Goal: Share content

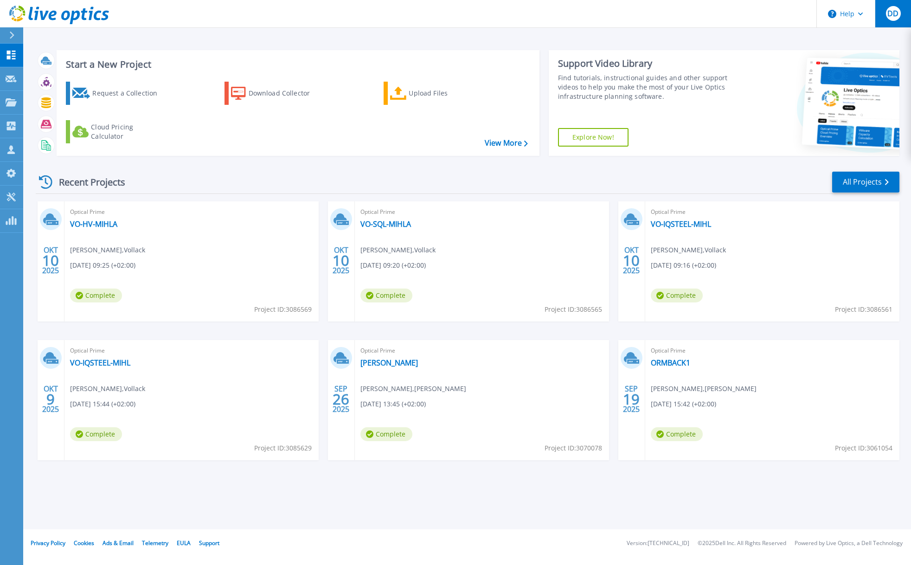
click at [892, 17] on span "DD" at bounding box center [892, 13] width 11 height 7
click at [351, 151] on div "Start a New Project Request a Collection Download Collector Upload Files Cloud …" at bounding box center [298, 103] width 483 height 106
click at [85, 221] on link "VO-HV-MIHLA" at bounding box center [93, 223] width 47 height 9
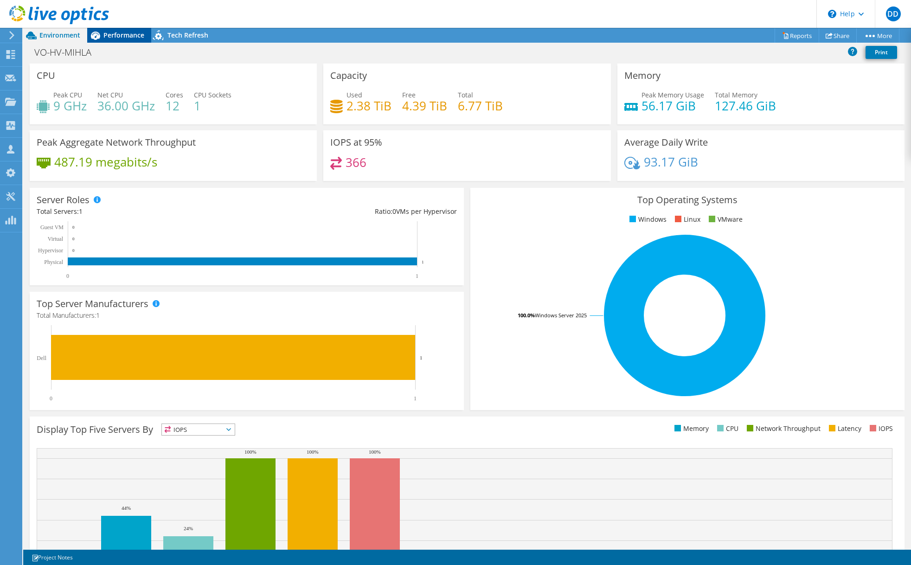
click at [113, 35] on span "Performance" at bounding box center [123, 35] width 41 height 9
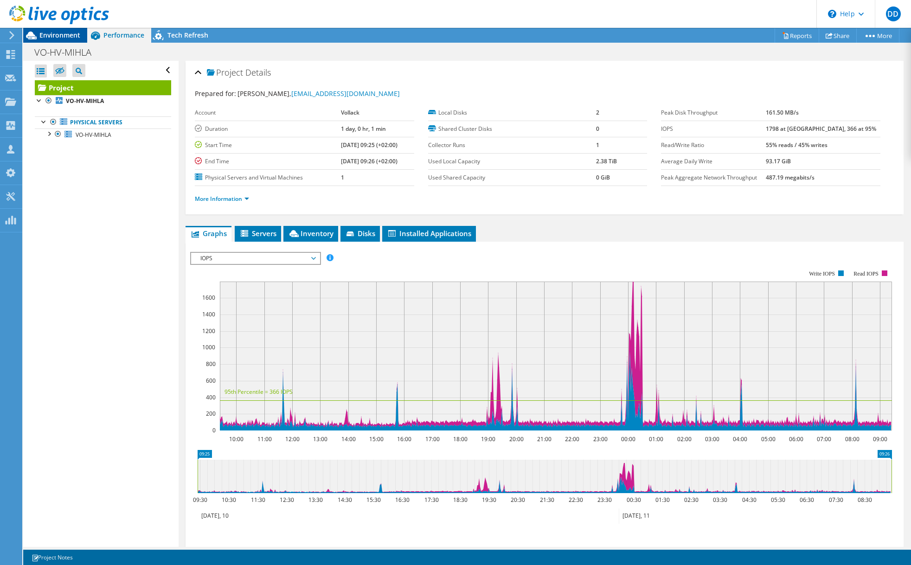
click at [48, 38] on span "Environment" at bounding box center [59, 35] width 41 height 9
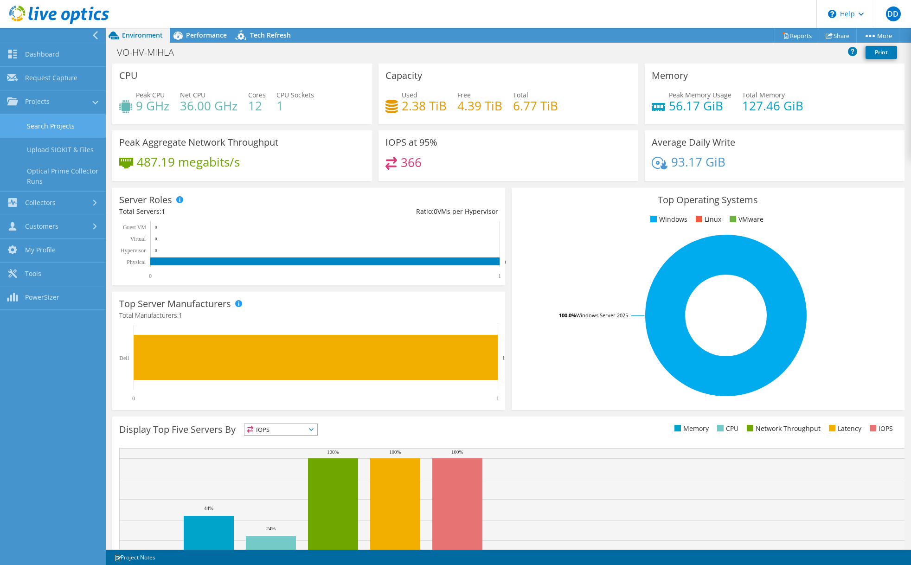
click at [63, 131] on link "Search Projects" at bounding box center [53, 126] width 106 height 24
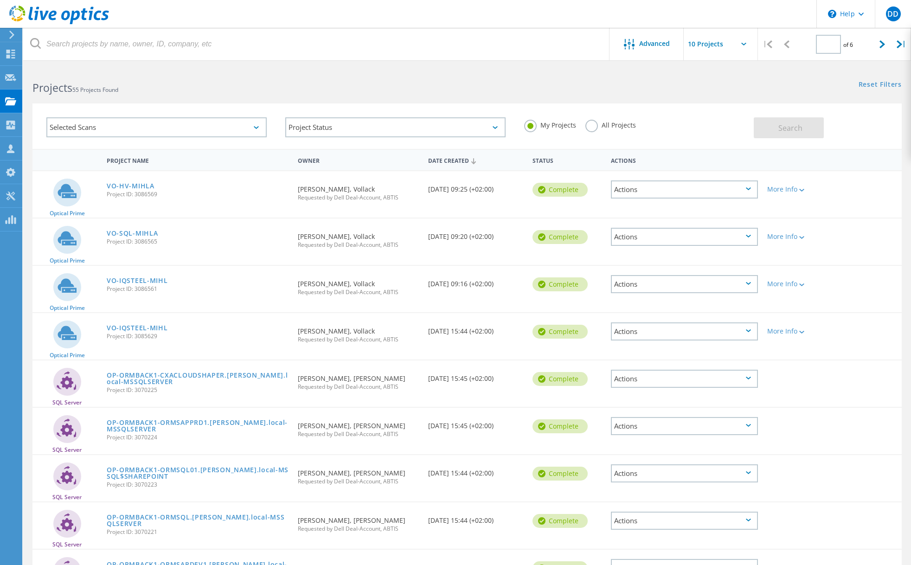
type input "1"
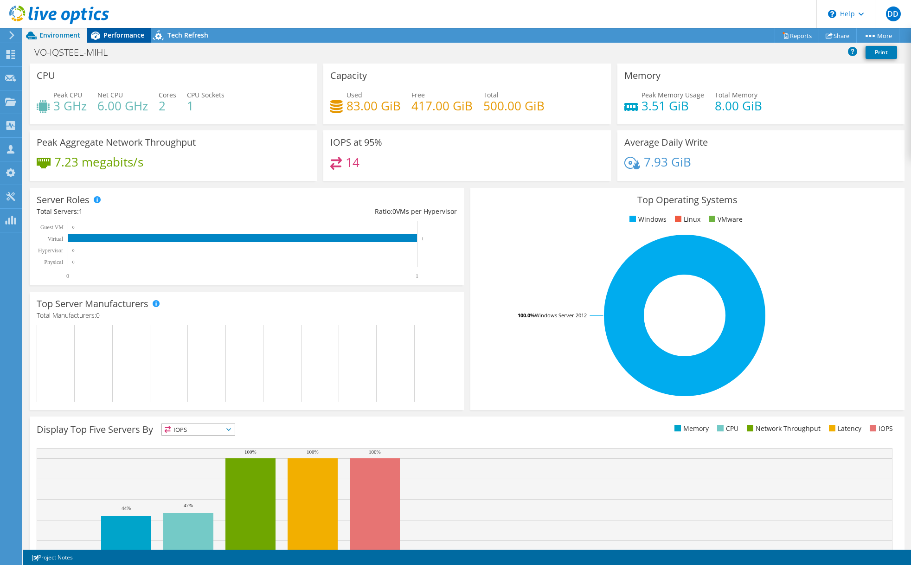
click at [125, 35] on span "Performance" at bounding box center [123, 35] width 41 height 9
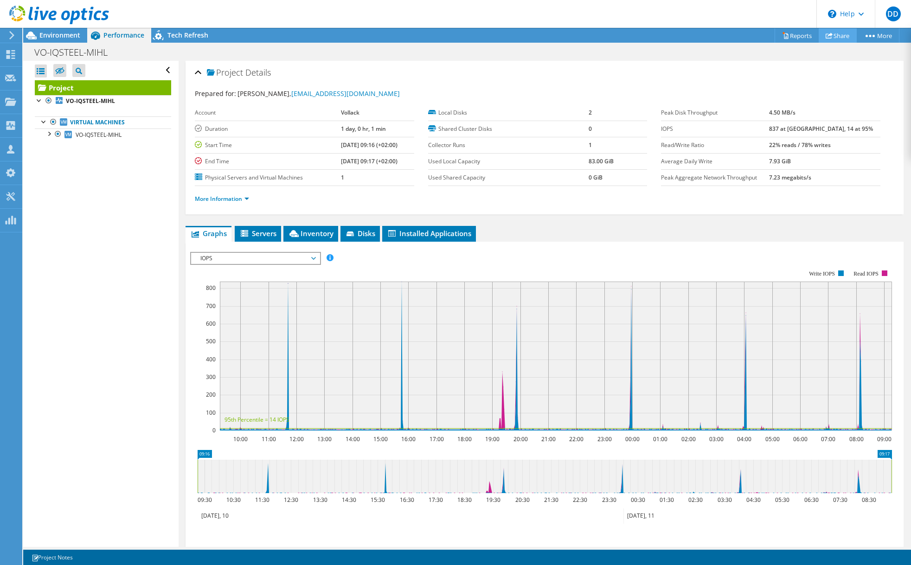
click at [836, 34] on link "Share" at bounding box center [837, 35] width 38 height 14
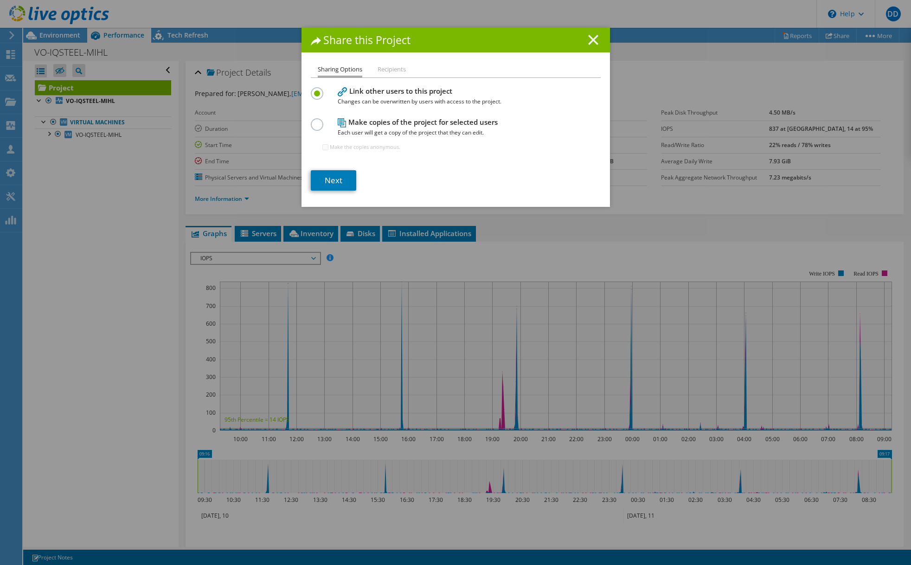
click at [597, 41] on icon at bounding box center [593, 40] width 10 height 10
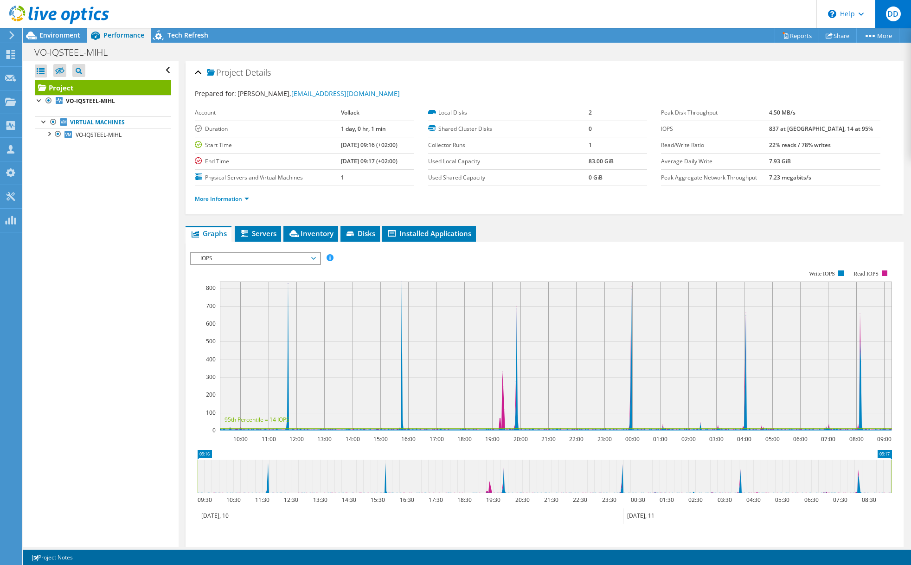
click at [896, 13] on span "DD" at bounding box center [893, 13] width 15 height 15
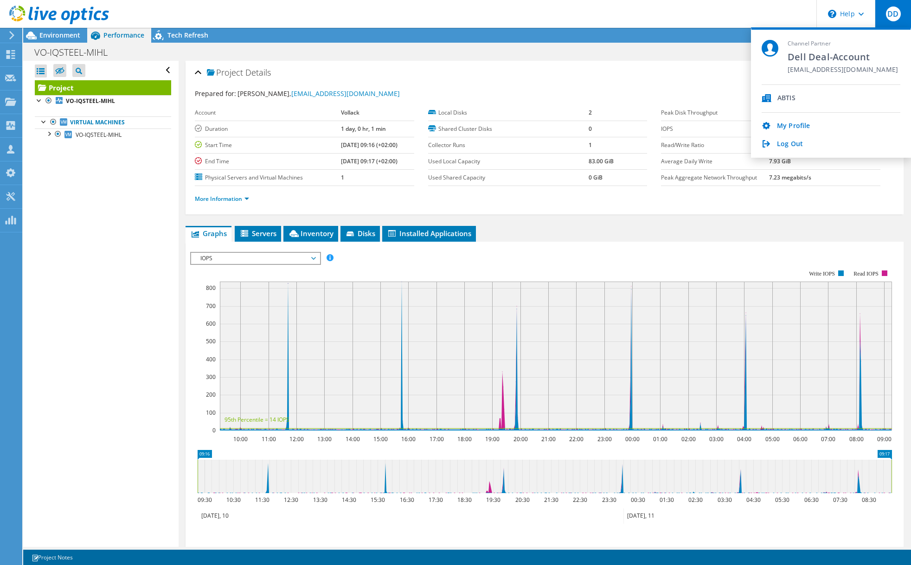
click at [676, 72] on div "Project Details" at bounding box center [544, 73] width 699 height 20
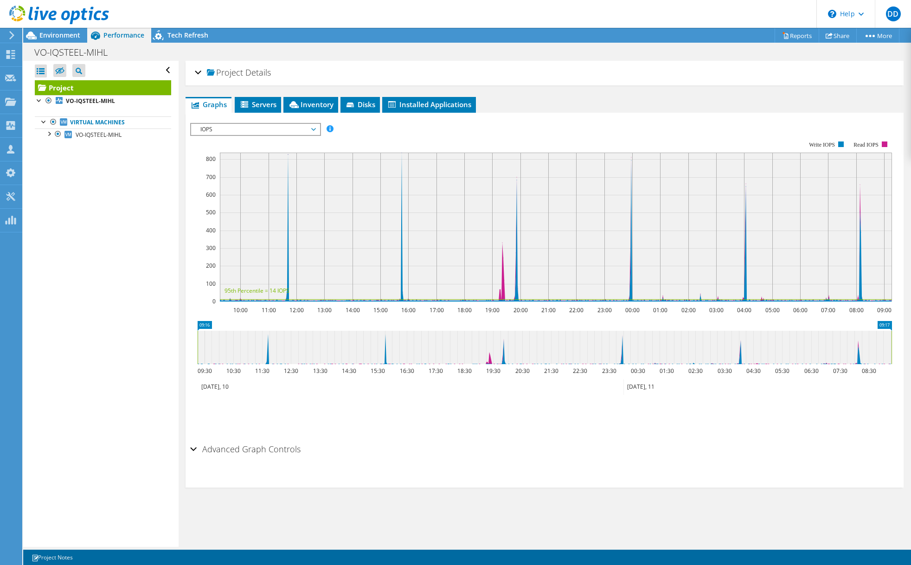
click at [848, 43] on div "VO-IQSTEEL-MIHL Print" at bounding box center [466, 52] width 887 height 18
click at [830, 34] on link "Share" at bounding box center [837, 35] width 38 height 14
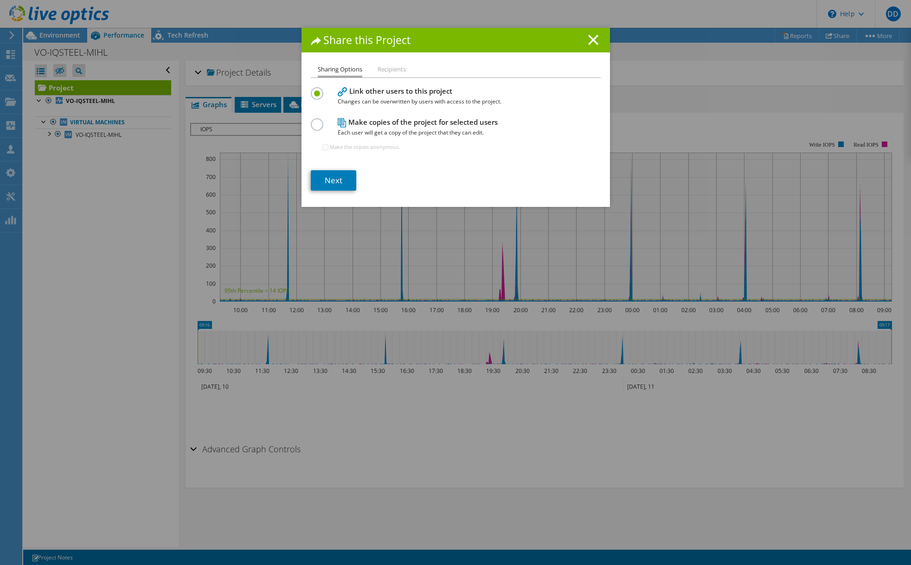
click at [316, 121] on label at bounding box center [319, 119] width 16 height 2
click at [0, 0] on input "radio" at bounding box center [0, 0] width 0 height 0
click at [318, 89] on label at bounding box center [319, 88] width 16 height 2
click at [0, 0] on input "radio" at bounding box center [0, 0] width 0 height 0
click at [321, 124] on div at bounding box center [319, 123] width 16 height 10
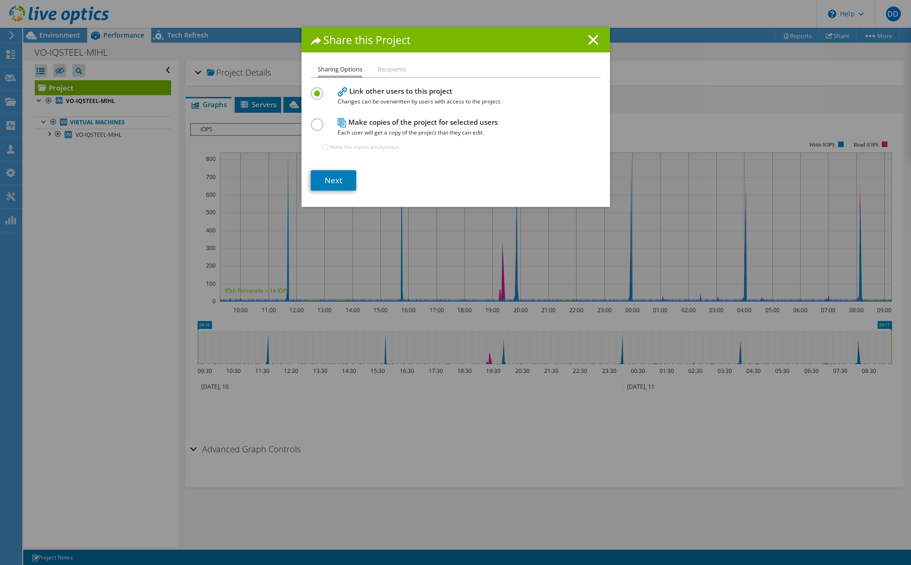
click at [321, 121] on label at bounding box center [319, 119] width 16 height 2
click at [0, 0] on input "radio" at bounding box center [0, 0] width 0 height 0
click at [326, 179] on link "Next" at bounding box center [333, 180] width 45 height 20
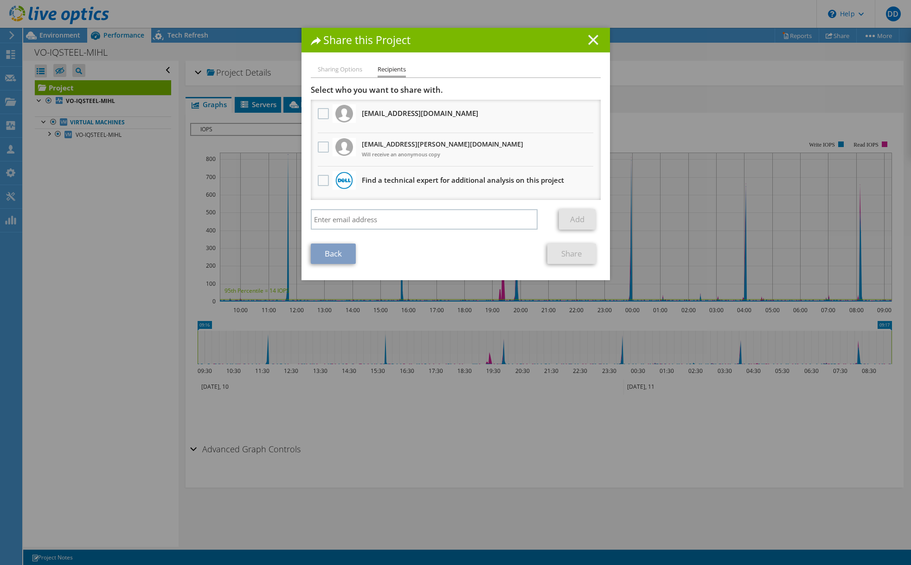
click at [596, 42] on line at bounding box center [592, 39] width 9 height 9
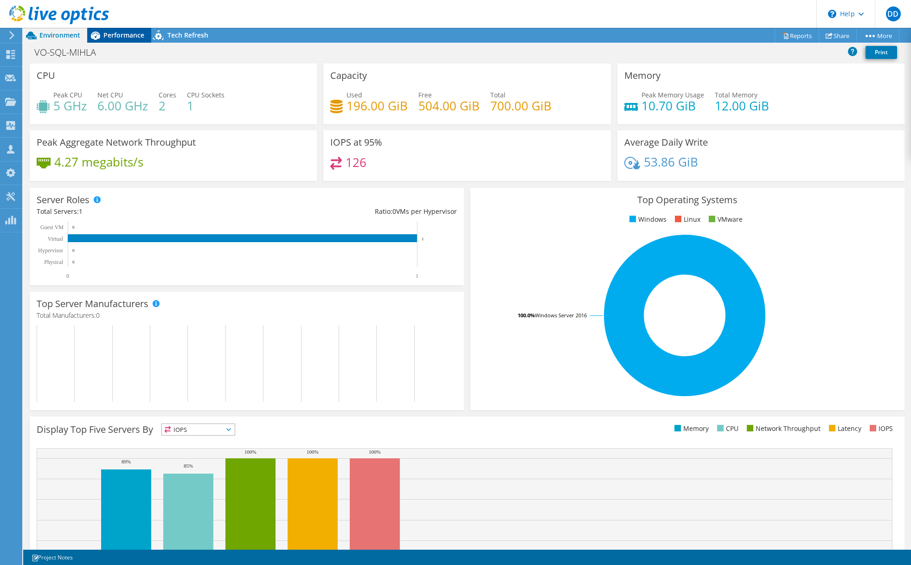
click at [125, 33] on span "Performance" at bounding box center [123, 35] width 41 height 9
